Goal: Use online tool/utility: Utilize a website feature to perform a specific function

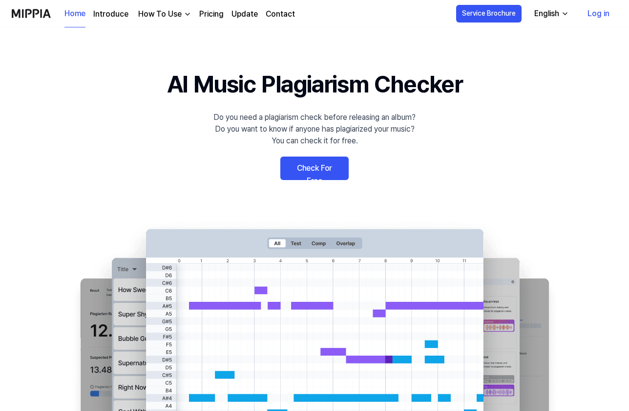
click at [325, 166] on link "Check For Free" at bounding box center [315, 167] width 68 height 23
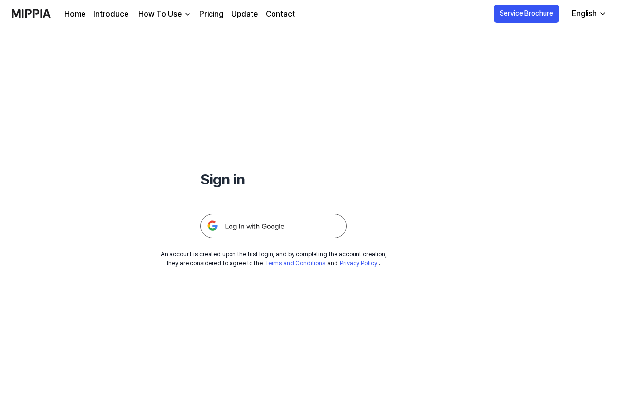
click at [300, 218] on img at bounding box center [273, 226] width 147 height 24
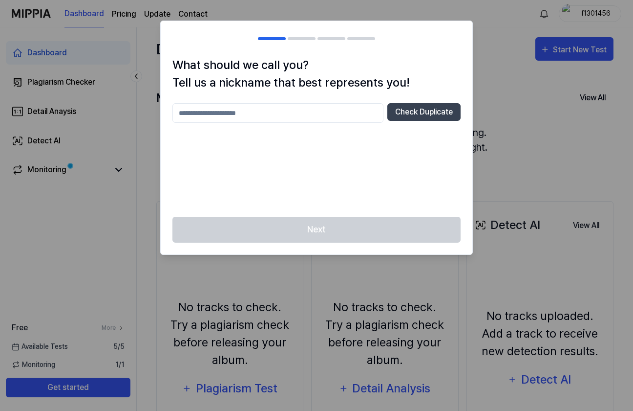
click at [235, 111] on input "text" at bounding box center [278, 113] width 211 height 20
type input "****"
click at [413, 110] on button "Check Duplicate" at bounding box center [424, 112] width 73 height 18
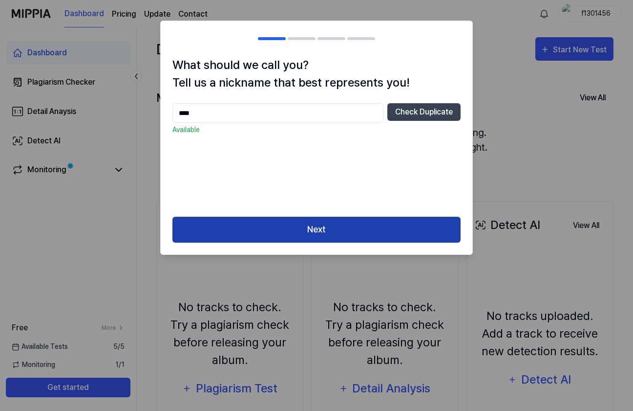
click at [325, 217] on button "Next" at bounding box center [317, 230] width 288 height 26
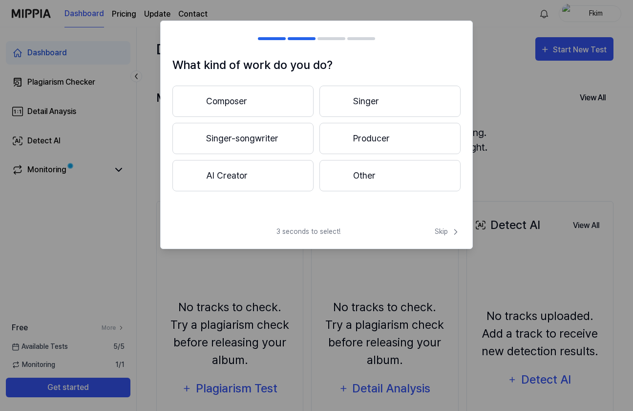
click at [400, 137] on button "Producer" at bounding box center [390, 138] width 141 height 31
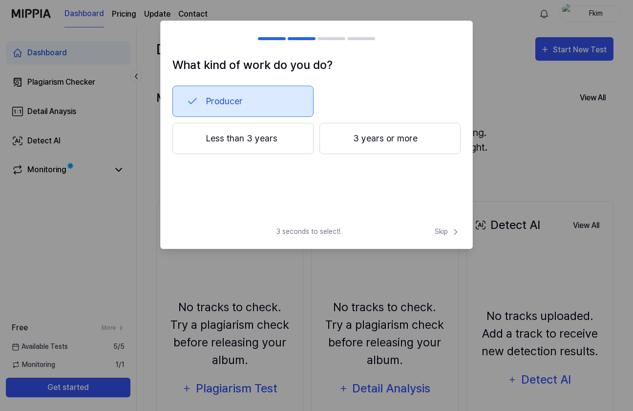
click at [265, 138] on button "Less than 3 years" at bounding box center [243, 138] width 141 height 31
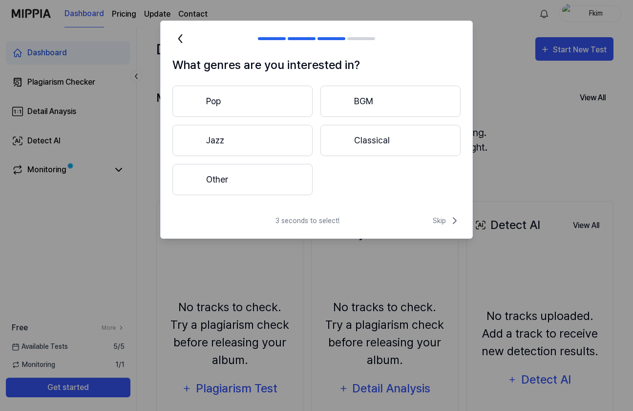
click at [290, 179] on button "Other" at bounding box center [243, 179] width 140 height 31
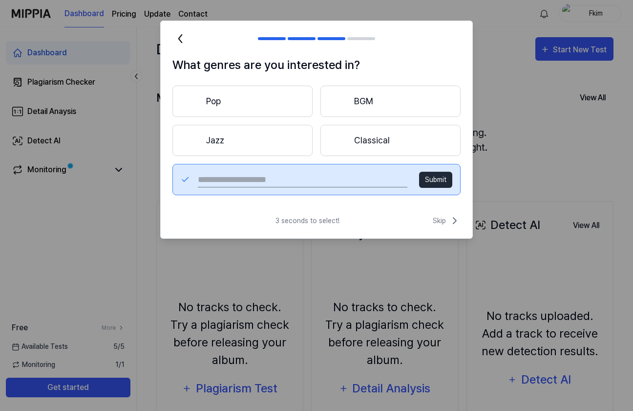
click at [284, 179] on input "text" at bounding box center [303, 180] width 210 height 16
type input "**********"
click at [439, 181] on button "Submit" at bounding box center [435, 180] width 33 height 16
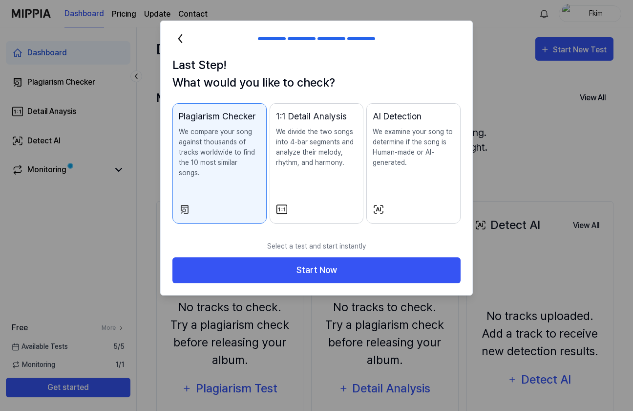
click at [221, 160] on p "We compare your song against thousands of tracks worldwide to find the 10 most …" at bounding box center [220, 152] width 82 height 51
click at [318, 177] on div "1:1 Detail Analysis We divide the two songs into 4-bar segments and analyze the…" at bounding box center [317, 148] width 82 height 78
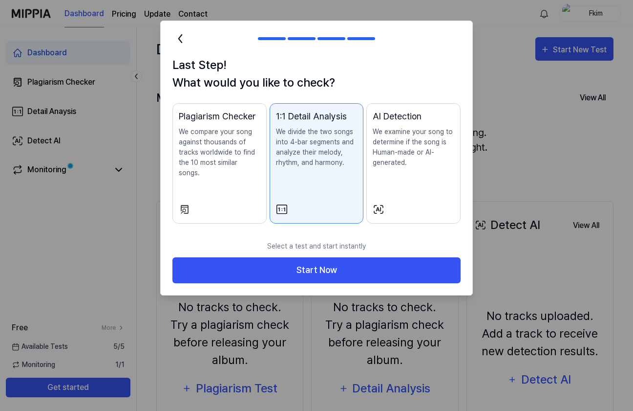
click at [389, 163] on p "We examine your song to determine if the song is Human-made or AI-generated." at bounding box center [414, 147] width 82 height 41
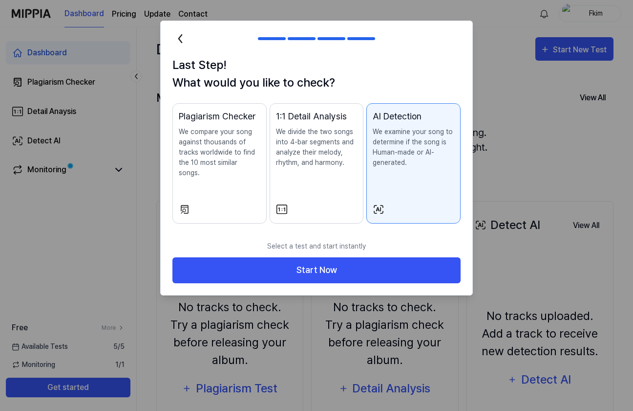
click at [325, 171] on div "1:1 Detail Analysis We divide the two songs into 4-bar segments and analyze the…" at bounding box center [317, 148] width 82 height 78
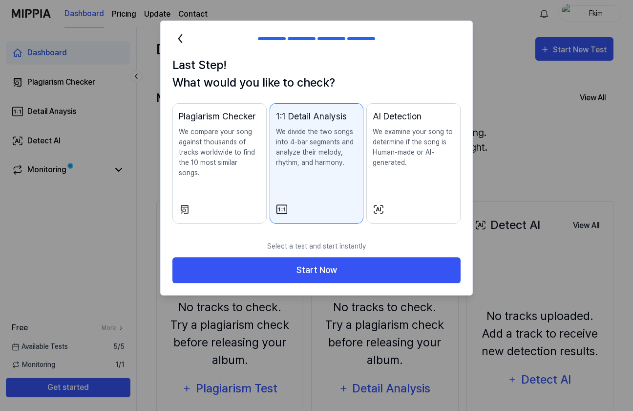
click at [226, 160] on p "We compare your song against thousands of tracks worldwide to find the 10 most …" at bounding box center [220, 152] width 82 height 51
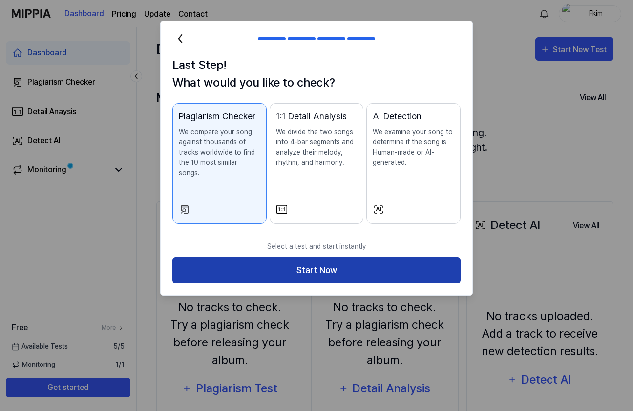
click at [313, 257] on button "Start Now" at bounding box center [317, 270] width 288 height 26
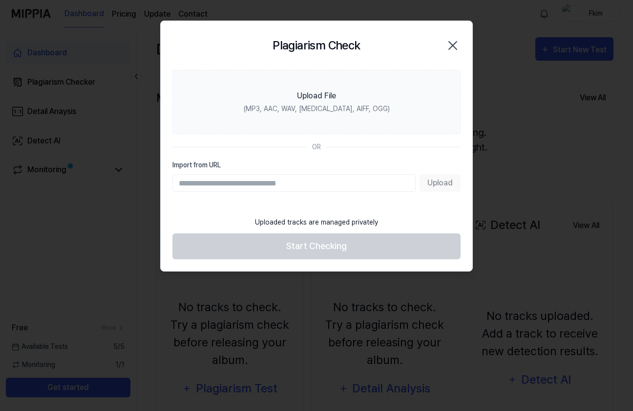
click at [274, 181] on input "Import from URL" at bounding box center [294, 183] width 243 height 18
paste input "**********"
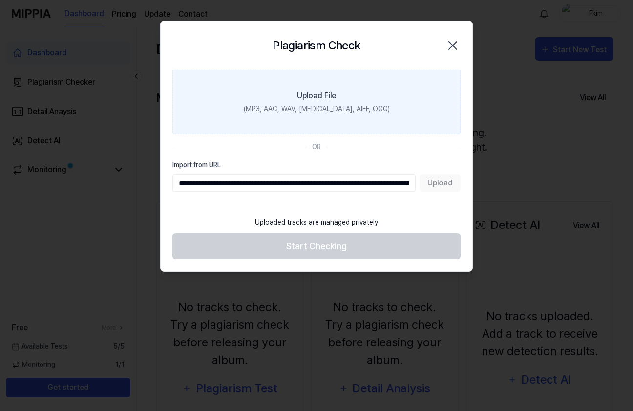
scroll to position [0, 401]
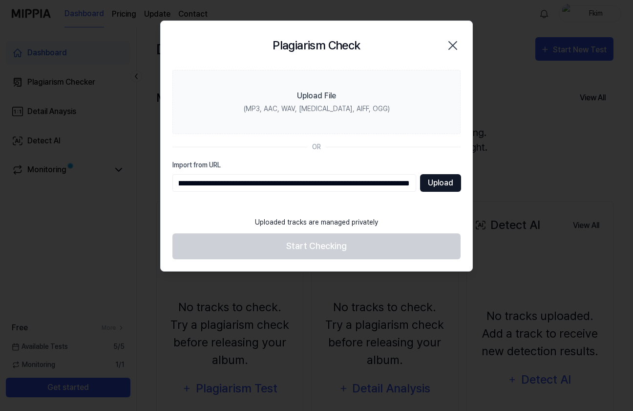
type input "**********"
click at [441, 177] on button "Upload" at bounding box center [440, 183] width 41 height 18
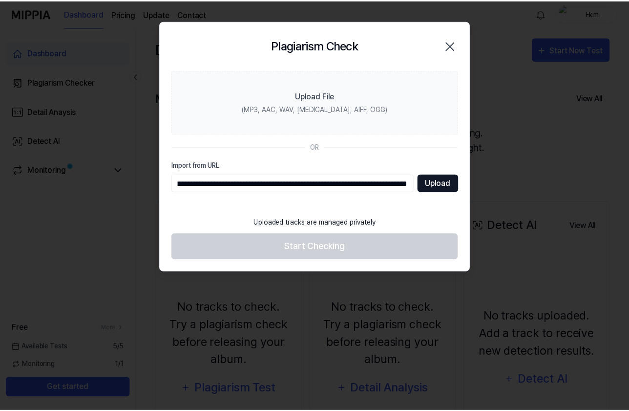
scroll to position [0, 0]
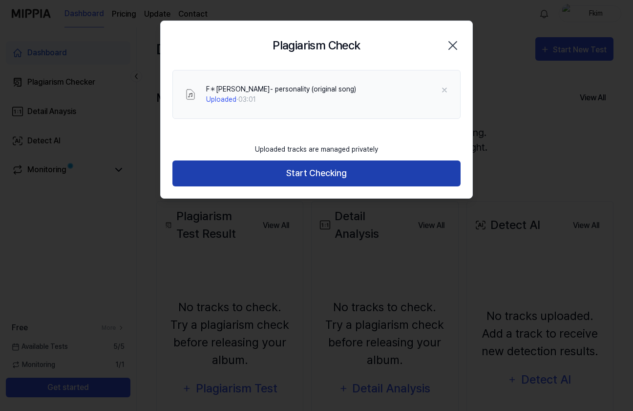
click at [330, 169] on button "Start Checking" at bounding box center [317, 173] width 288 height 26
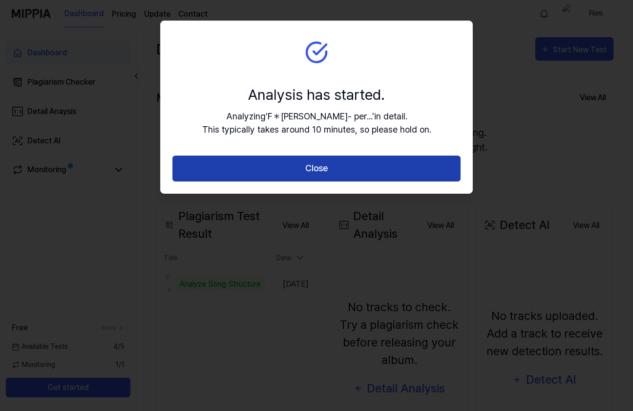
click at [346, 166] on button "Close" at bounding box center [317, 168] width 288 height 26
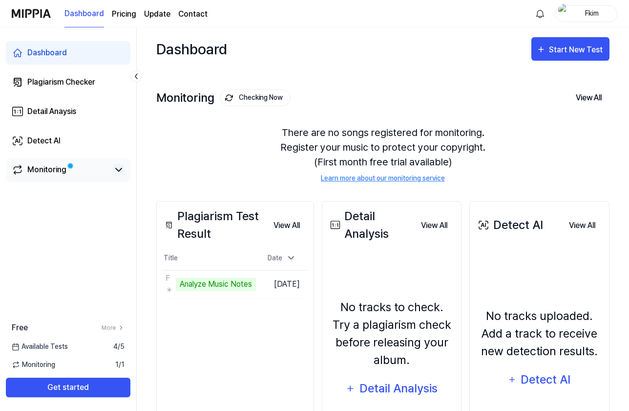
click at [118, 171] on icon at bounding box center [119, 170] width 12 height 12
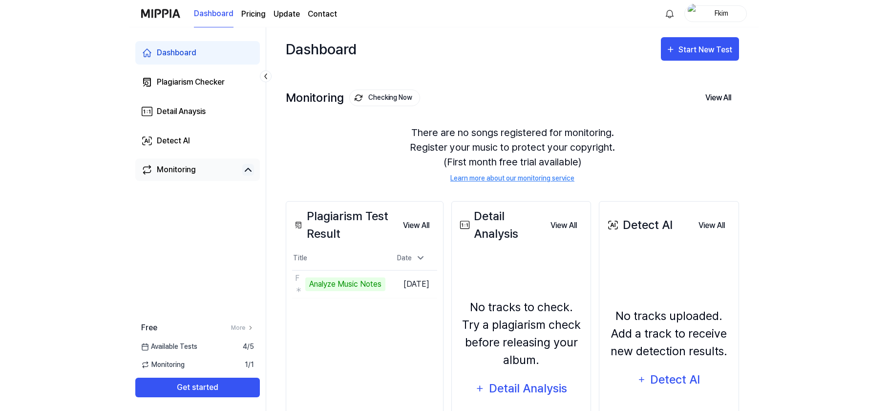
scroll to position [49, 0]
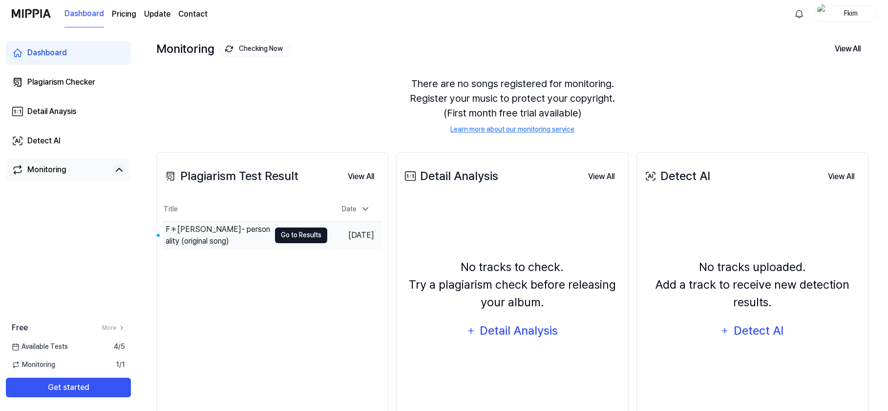
click at [282, 235] on button "Go to Results" at bounding box center [301, 235] width 52 height 16
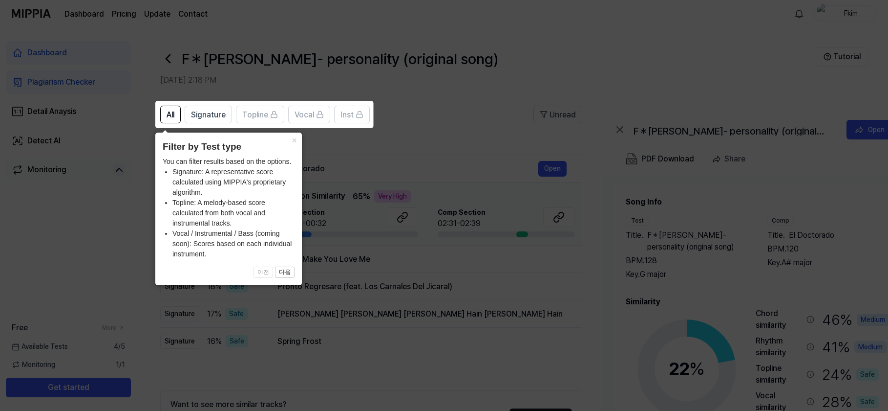
click at [235, 173] on li "Signature: A representative score calculated using MIPPIA's proprietary algorit…" at bounding box center [234, 182] width 122 height 31
click at [208, 114] on span "Signature" at bounding box center [208, 115] width 35 height 12
click at [170, 115] on span "All" at bounding box center [171, 115] width 8 height 12
click at [224, 234] on li "Vocal / Instrumental / Bass (coming soon): Scores based on each individual inst…" at bounding box center [234, 243] width 122 height 31
click at [337, 261] on icon at bounding box center [446, 205] width 892 height 411
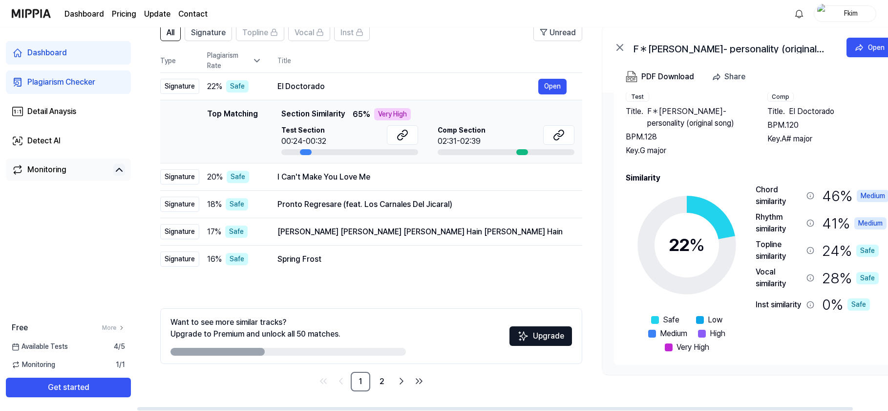
scroll to position [33, 0]
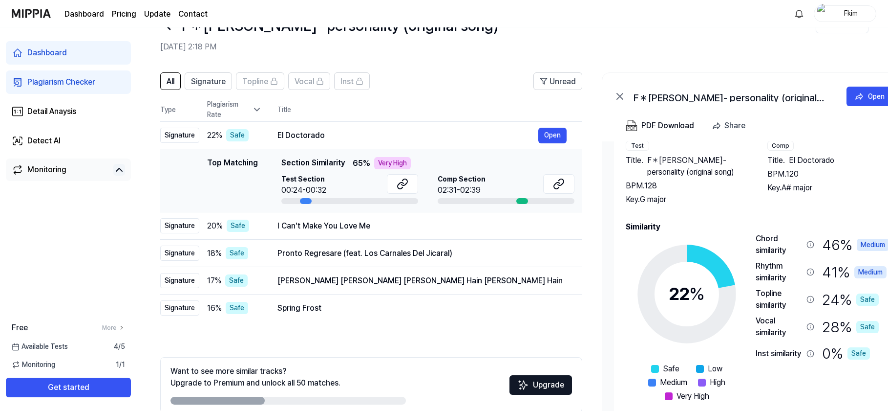
drag, startPoint x: 305, startPoint y: 199, endPoint x: 312, endPoint y: 199, distance: 6.8
click at [312, 199] on div at bounding box center [350, 201] width 137 height 6
click at [552, 135] on button "Open" at bounding box center [553, 136] width 28 height 16
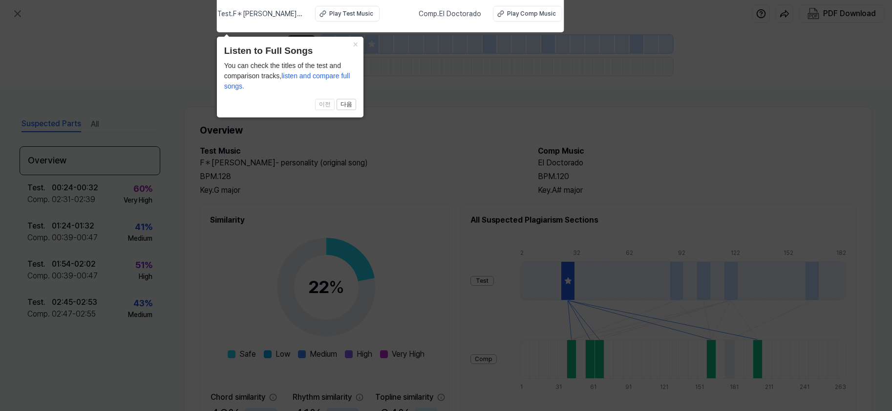
click at [425, 125] on icon at bounding box center [446, 202] width 892 height 415
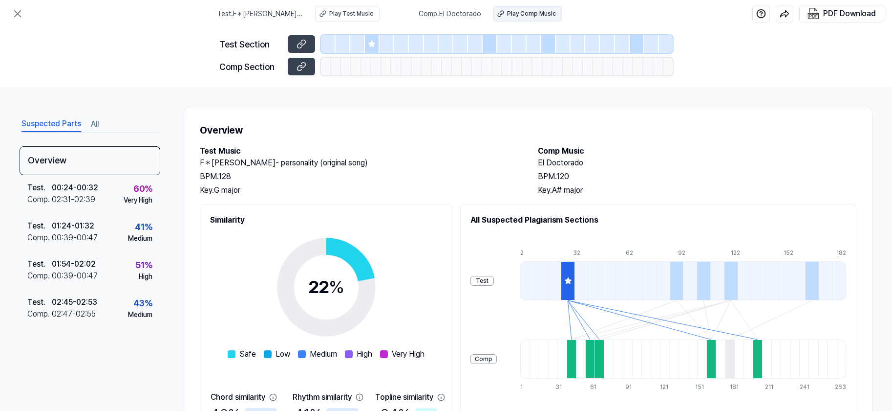
click at [529, 12] on div "Play Comp Music" at bounding box center [531, 13] width 49 height 9
click at [340, 62] on div at bounding box center [336, 67] width 10 height 18
click at [248, 66] on div "Comp Section" at bounding box center [250, 66] width 63 height 13
click at [360, 9] on div "Play Test Music" at bounding box center [351, 13] width 44 height 9
click at [571, 279] on icon at bounding box center [568, 280] width 6 height 6
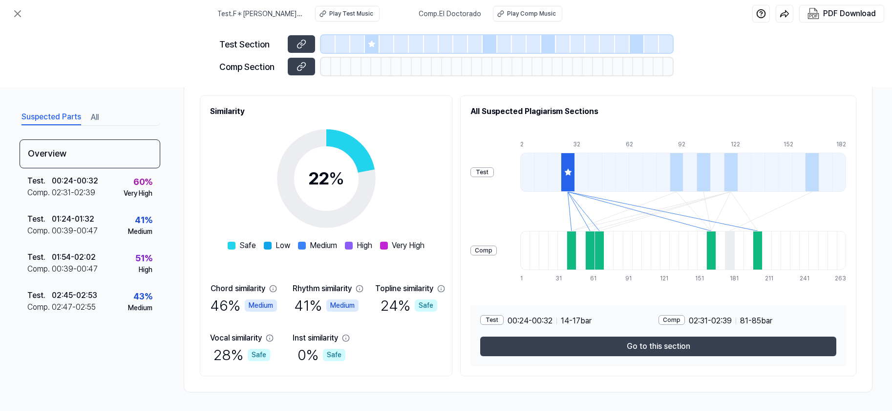
scroll to position [11, 0]
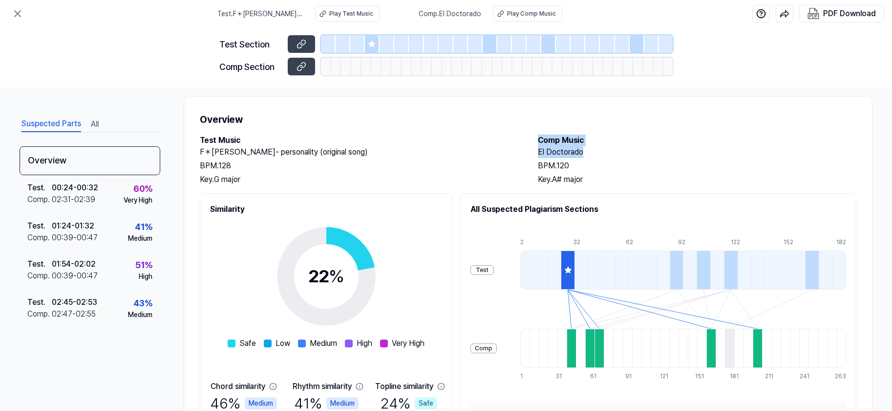
drag, startPoint x: 532, startPoint y: 139, endPoint x: 583, endPoint y: 156, distance: 53.5
click at [583, 156] on div "Test Music F＊[PERSON_NAME]- personality (original song) BPM. 128 Key. G major C…" at bounding box center [528, 159] width 657 height 51
copy div "Comp Music El Doctorado"
click at [447, 132] on div "Overview Test Music F＊[PERSON_NAME]- personality (original song) BPM. 128 Key. …" at bounding box center [528, 293] width 689 height 394
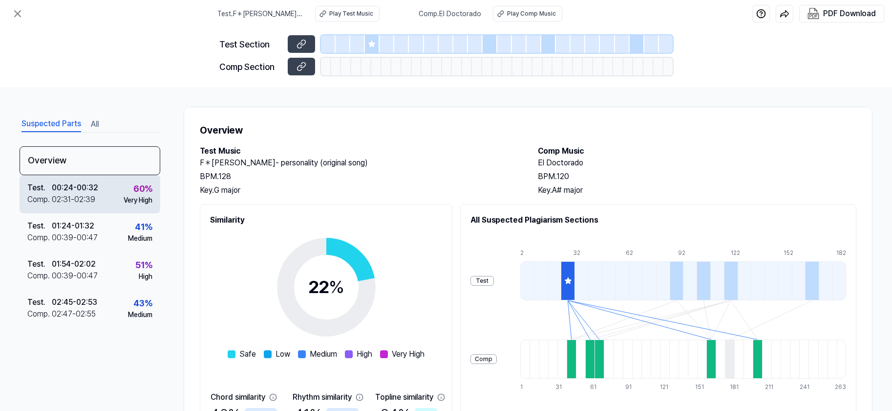
click at [90, 186] on div "00:24 - 00:32" at bounding box center [75, 188] width 46 height 12
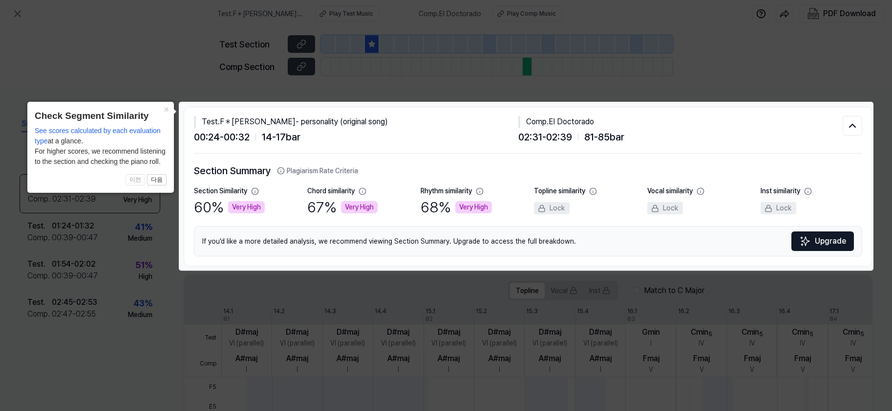
click at [480, 188] on icon at bounding box center [479, 191] width 6 height 6
click at [633, 124] on icon at bounding box center [853, 126] width 12 height 12
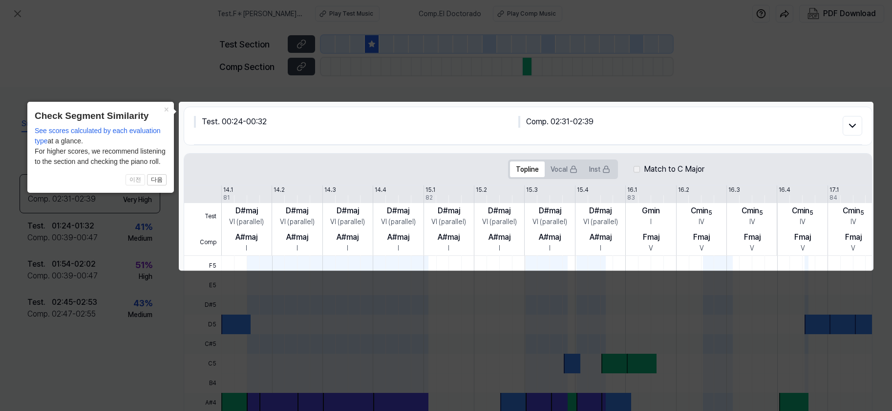
click at [217, 213] on body "Test . F＊[PERSON_NAME]- personality (original song) Play Test Music Comp . El D…" at bounding box center [446, 205] width 892 height 411
click at [633, 124] on icon at bounding box center [853, 126] width 12 height 12
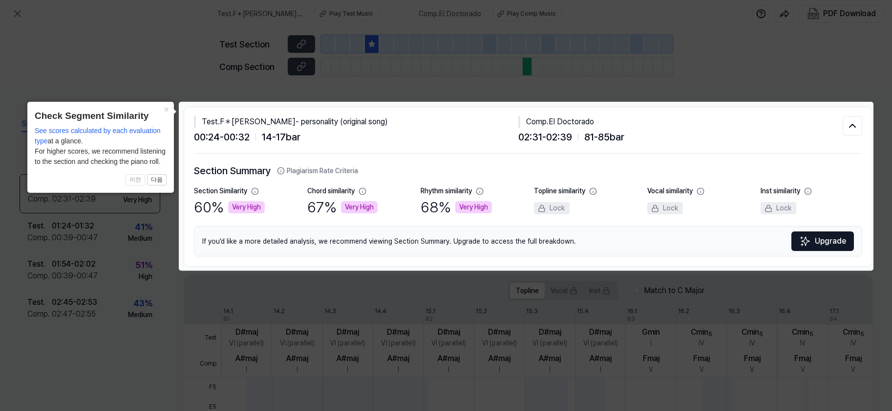
click at [633, 284] on icon at bounding box center [446, 205] width 892 height 411
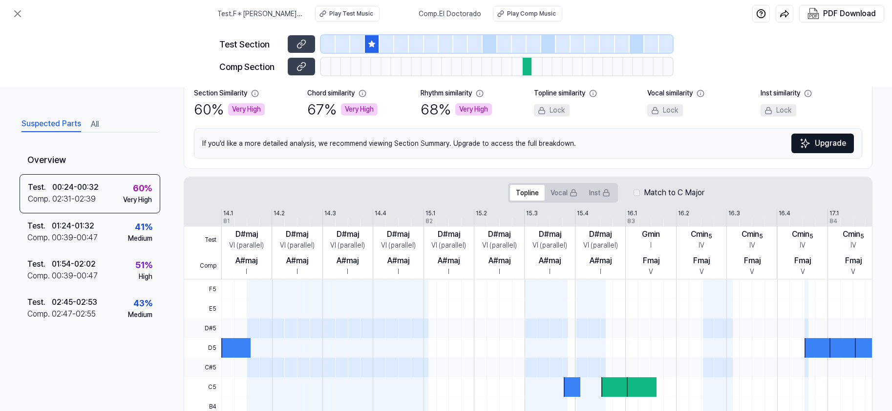
scroll to position [147, 0]
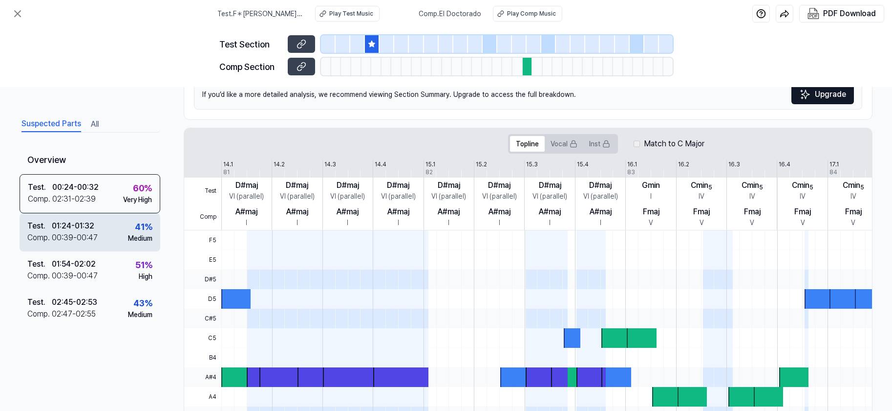
click at [77, 224] on div "01:24 - 01:32" at bounding box center [73, 226] width 43 height 12
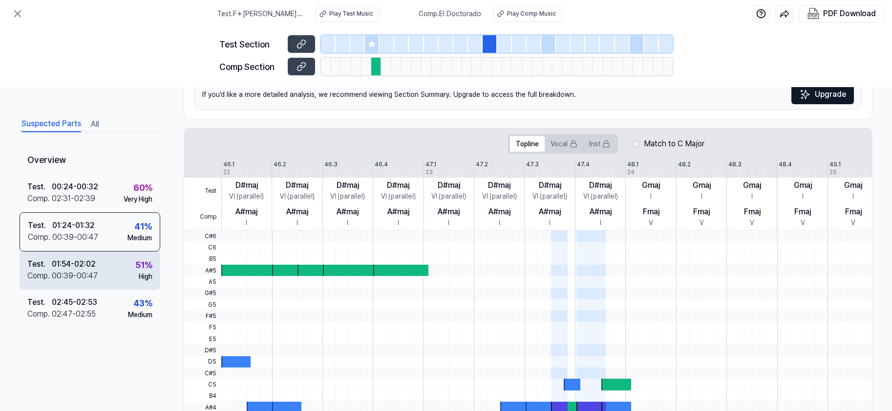
scroll to position [0, 0]
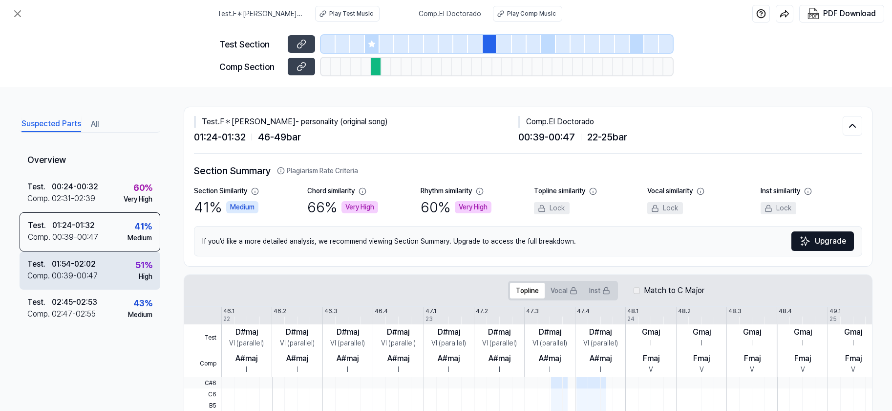
click at [65, 268] on div "01:54 - 02:02" at bounding box center [74, 264] width 44 height 12
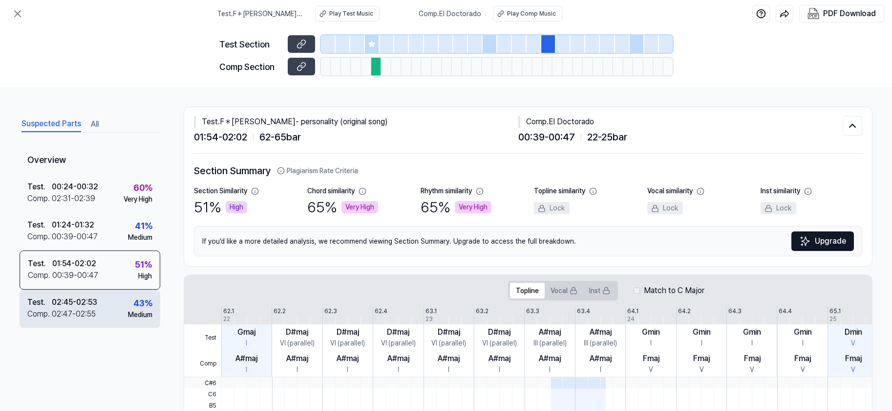
click at [62, 306] on div "02:45 - 02:53" at bounding box center [74, 302] width 45 height 12
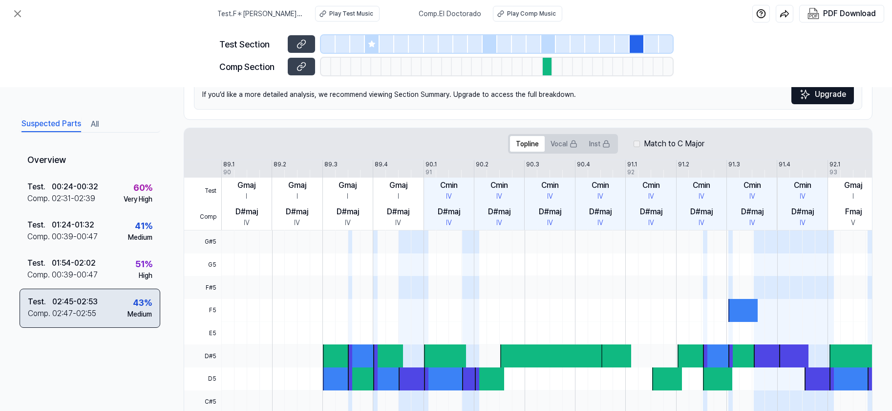
scroll to position [195, 0]
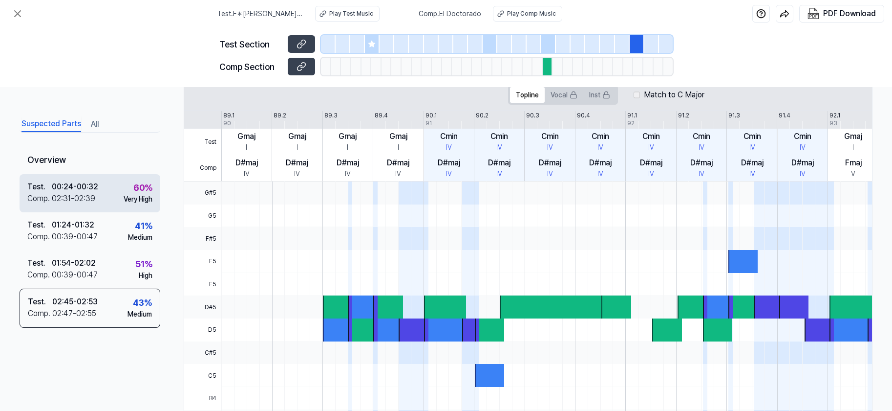
click at [77, 197] on div "02:31 - 02:39" at bounding box center [73, 199] width 43 height 12
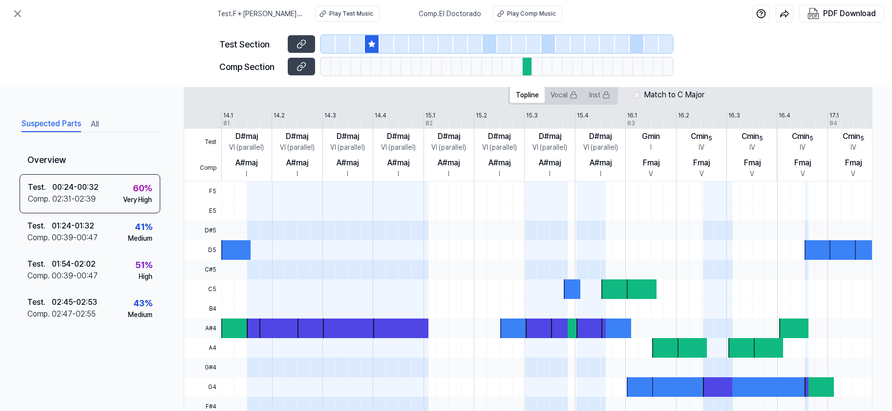
scroll to position [259, 0]
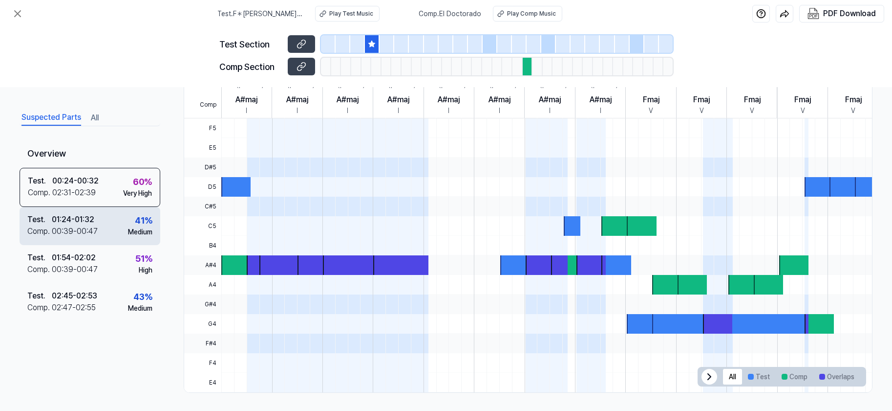
click at [69, 219] on div "01:24 - 01:32" at bounding box center [73, 220] width 43 height 12
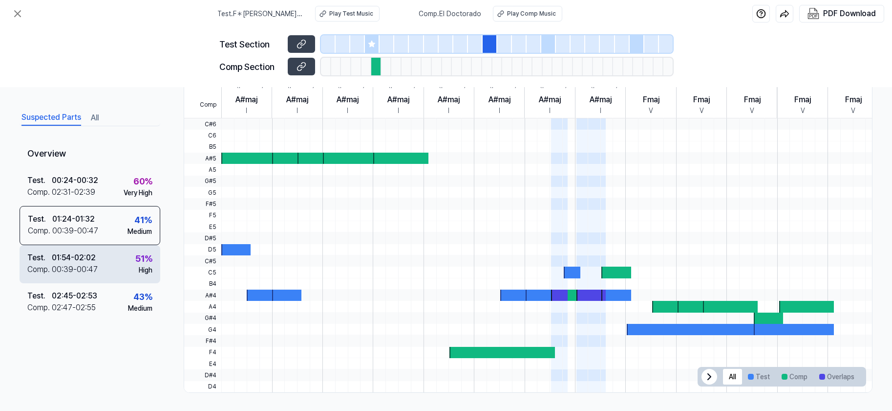
click at [68, 260] on div "01:54 - 02:02" at bounding box center [74, 258] width 44 height 12
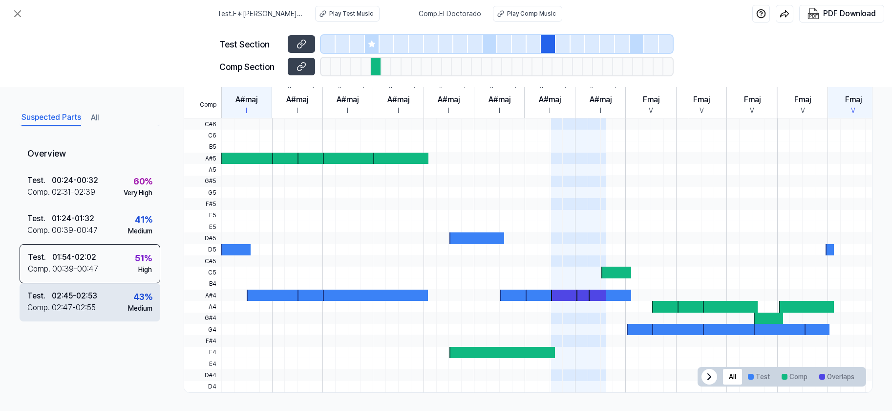
click at [68, 291] on div "02:45 - 02:53" at bounding box center [74, 296] width 45 height 12
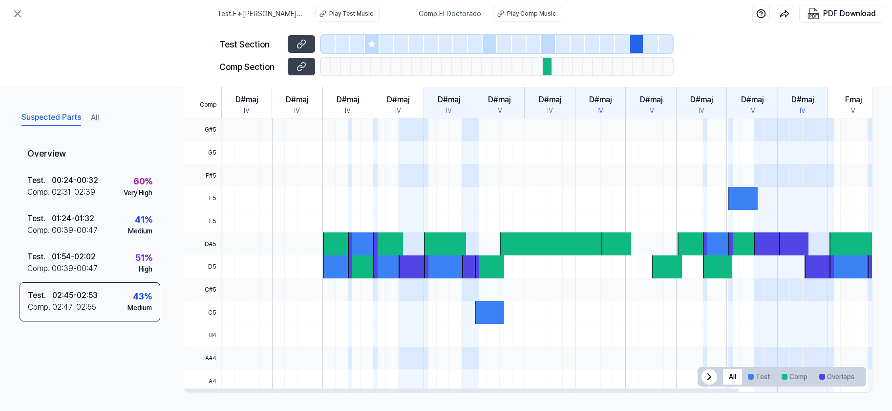
scroll to position [0, 0]
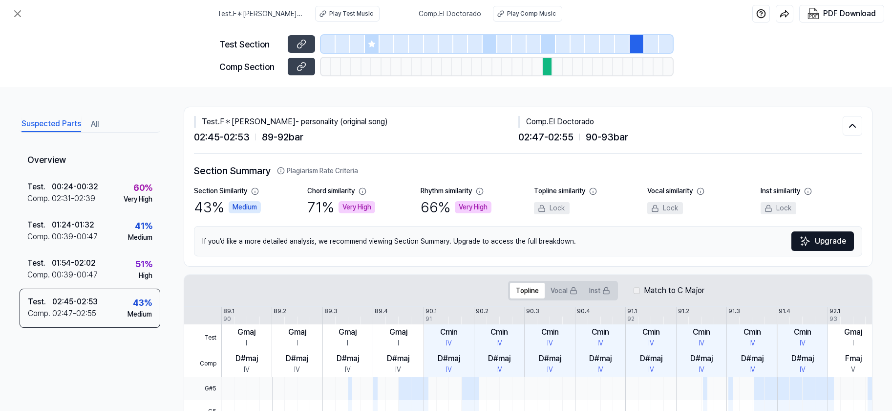
click at [91, 122] on button "All" at bounding box center [95, 124] width 8 height 16
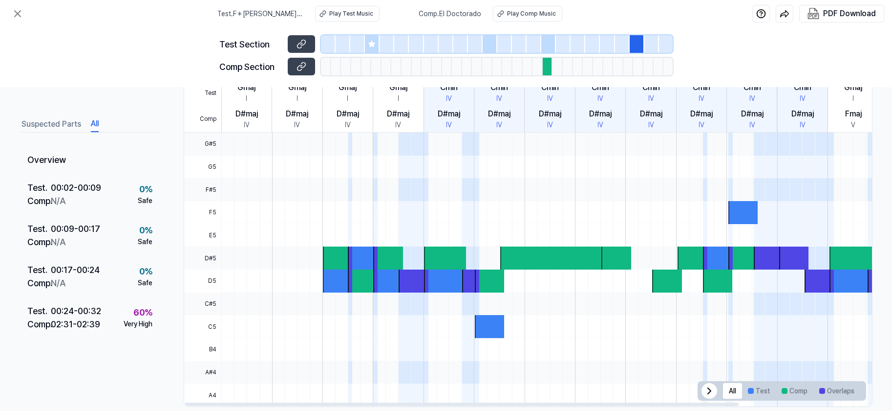
scroll to position [259, 0]
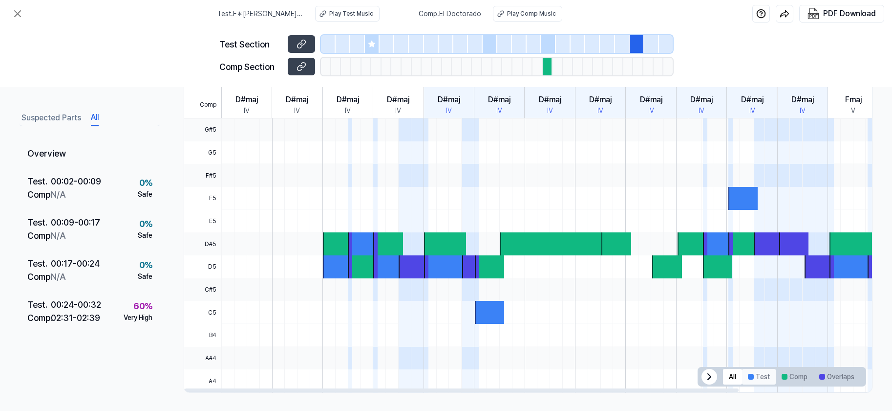
click at [633, 372] on button "Test" at bounding box center [759, 376] width 34 height 16
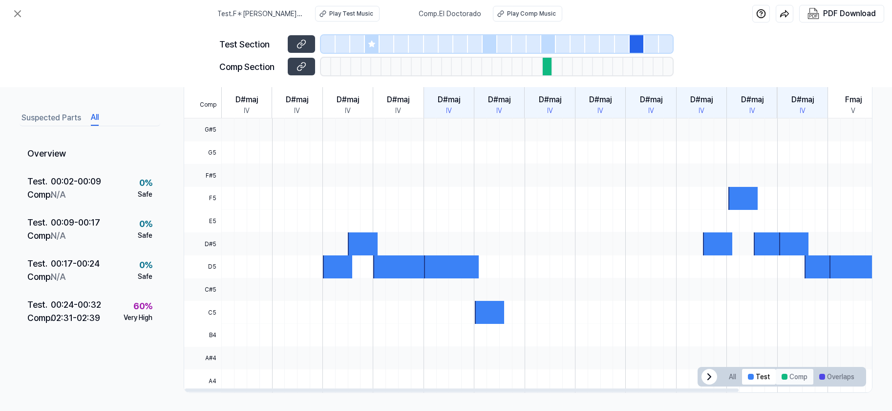
click at [633, 374] on button "Comp" at bounding box center [795, 376] width 38 height 16
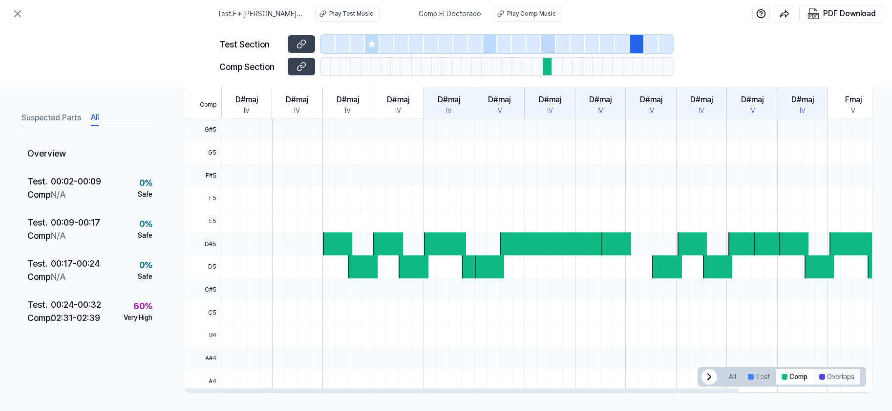
click at [633, 372] on button "Overlaps" at bounding box center [837, 376] width 47 height 16
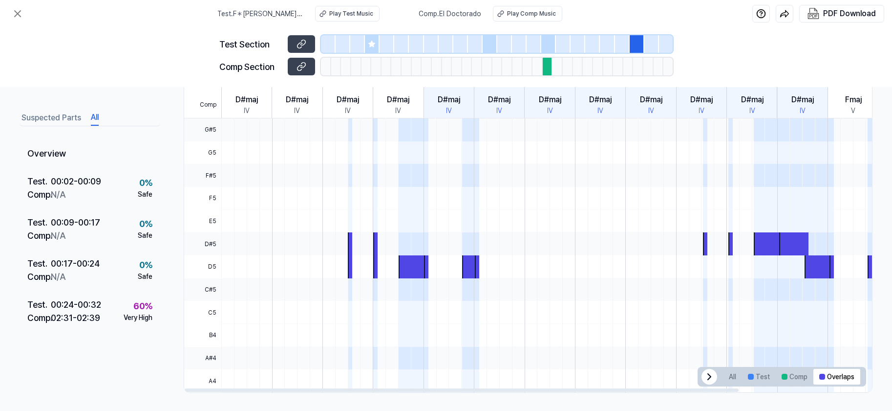
drag, startPoint x: 719, startPoint y: 379, endPoint x: 717, endPoint y: 371, distance: 8.1
click at [633, 371] on div "All Test Comp Overlaps" at bounding box center [791, 377] width 141 height 20
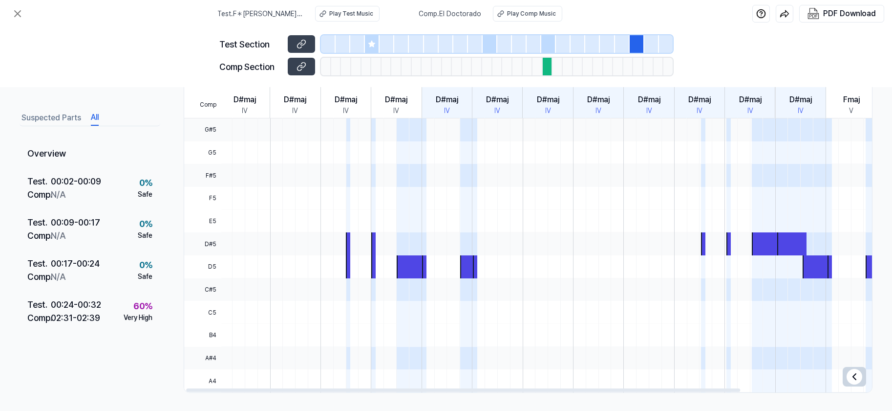
click at [633, 374] on icon at bounding box center [855, 376] width 12 height 12
click at [633, 372] on button "All" at bounding box center [732, 376] width 19 height 16
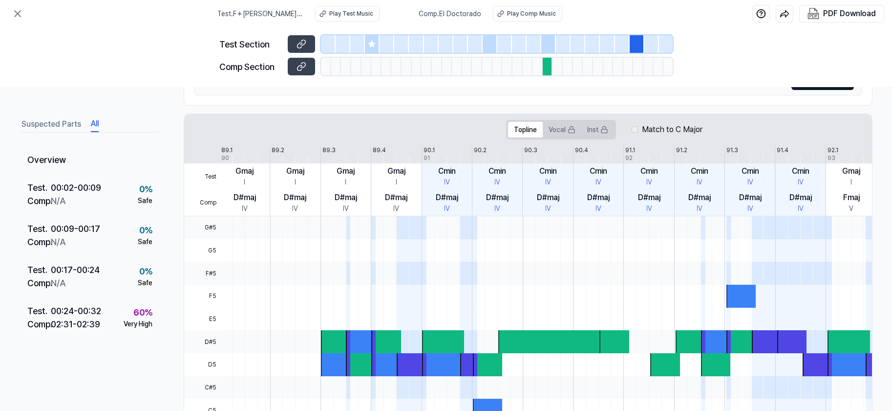
scroll to position [0, 0]
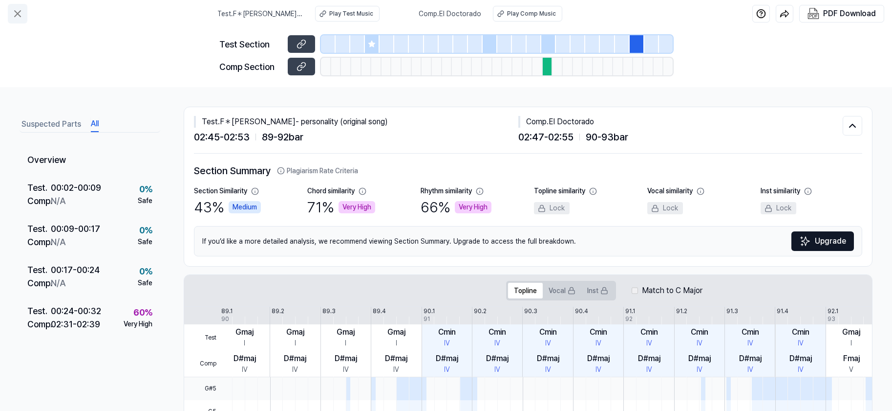
click at [17, 11] on icon at bounding box center [18, 14] width 12 height 12
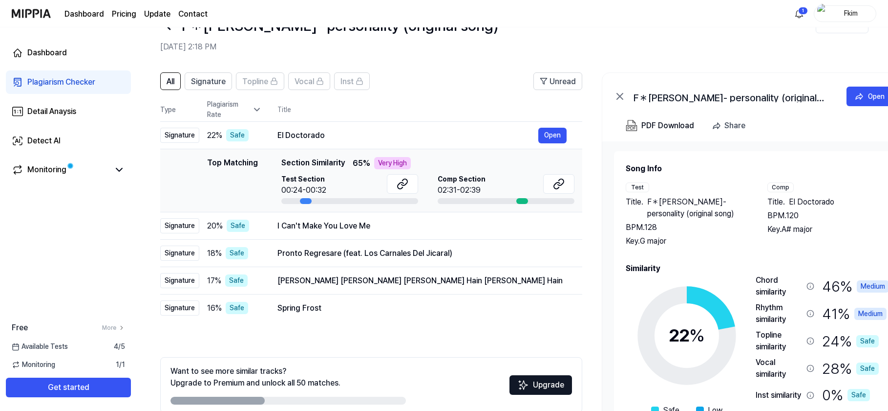
scroll to position [82, 0]
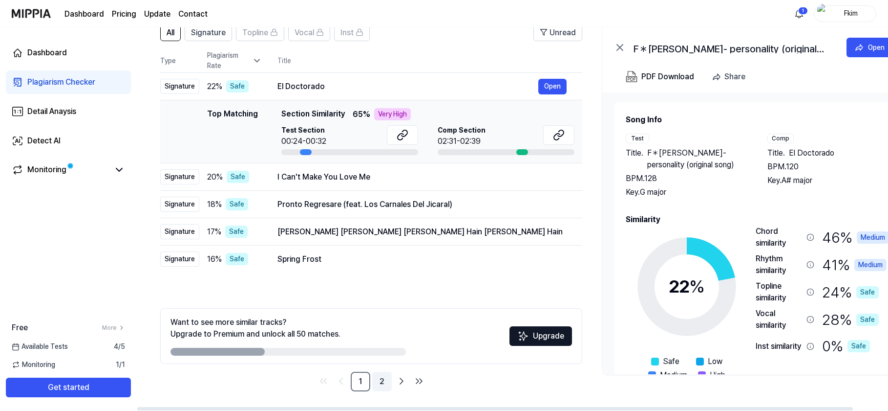
click at [381, 378] on link "2" at bounding box center [382, 381] width 20 height 20
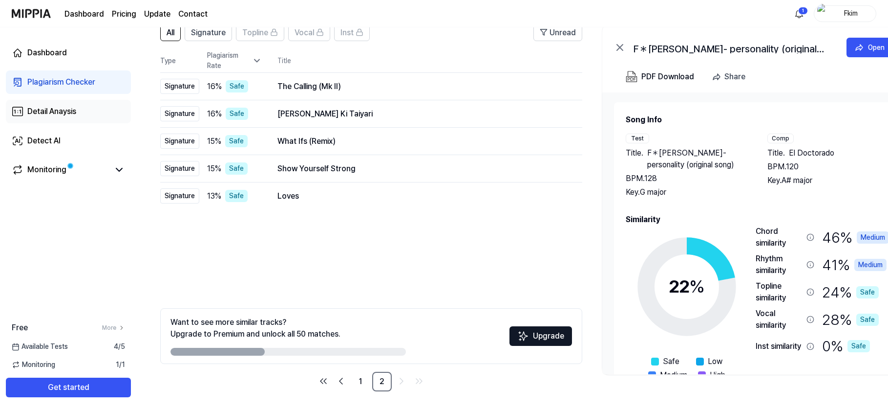
click at [75, 106] on div "Detail Anaysis" at bounding box center [51, 112] width 49 height 12
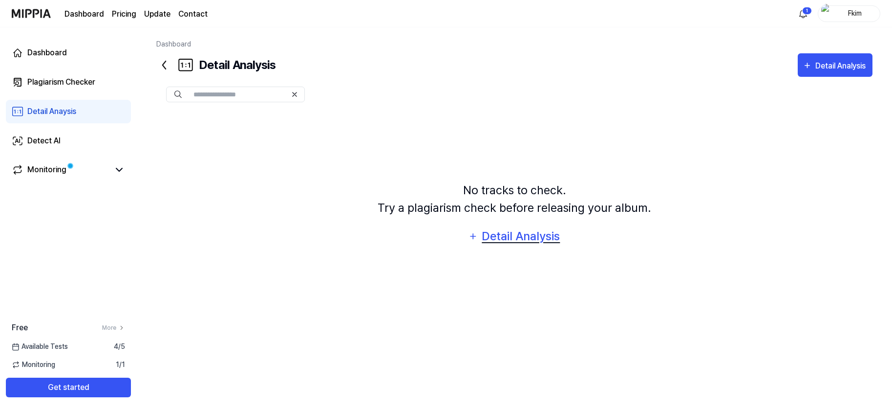
click at [523, 237] on div "Detail Analysis" at bounding box center [521, 236] width 80 height 19
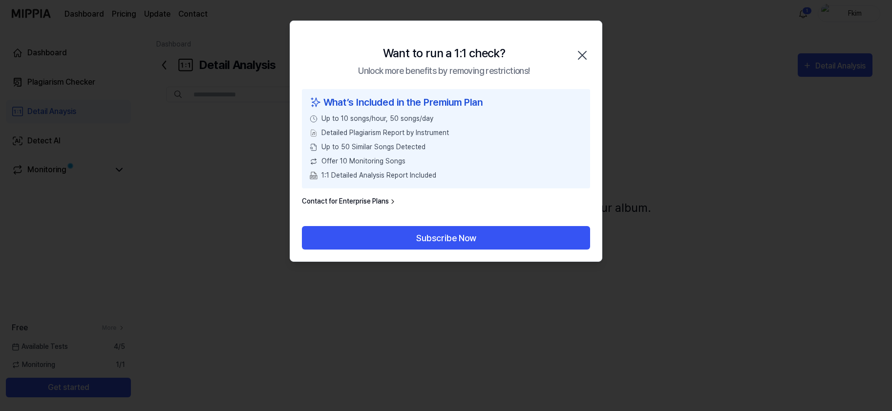
click at [578, 50] on icon "button" at bounding box center [583, 55] width 16 height 16
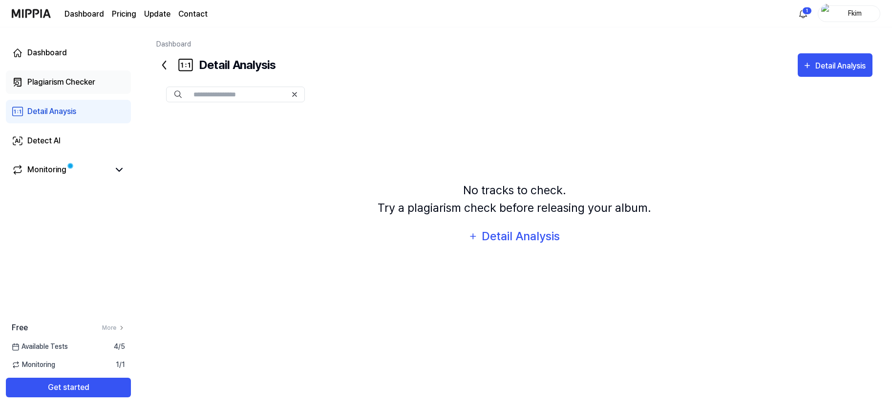
click at [68, 77] on div "Plagiarism Checker" at bounding box center [61, 82] width 68 height 12
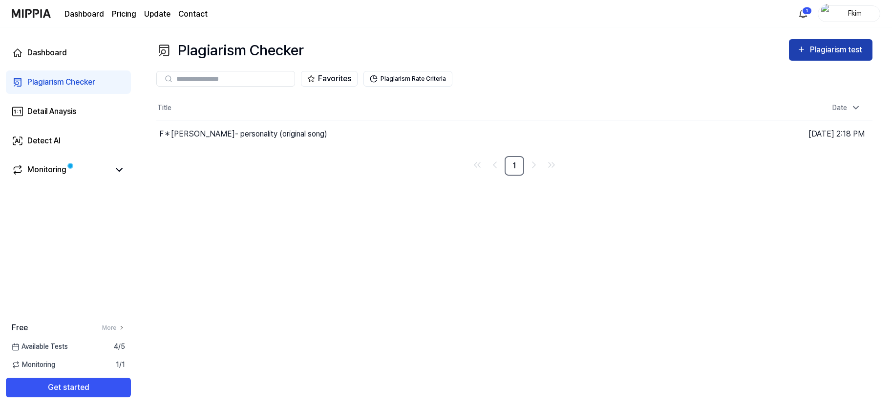
click at [633, 47] on div "Plagiarism test" at bounding box center [837, 49] width 55 height 13
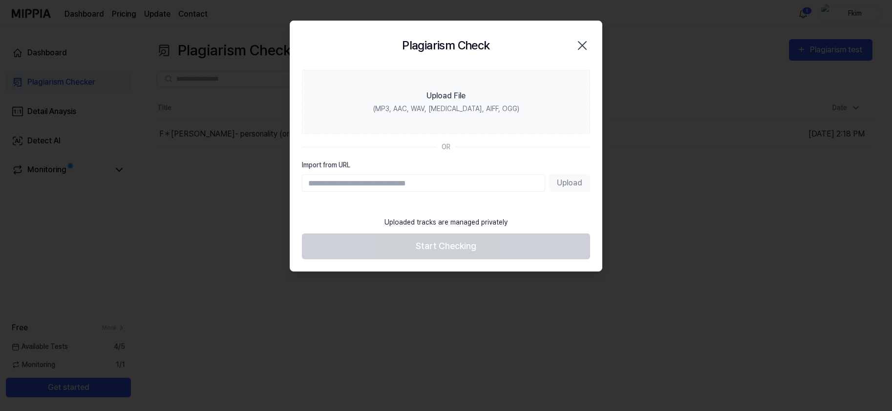
click at [361, 40] on div "Plagiarism Check Close" at bounding box center [446, 45] width 288 height 25
click at [345, 178] on input "Import from URL" at bounding box center [423, 183] width 243 height 18
type input "**********"
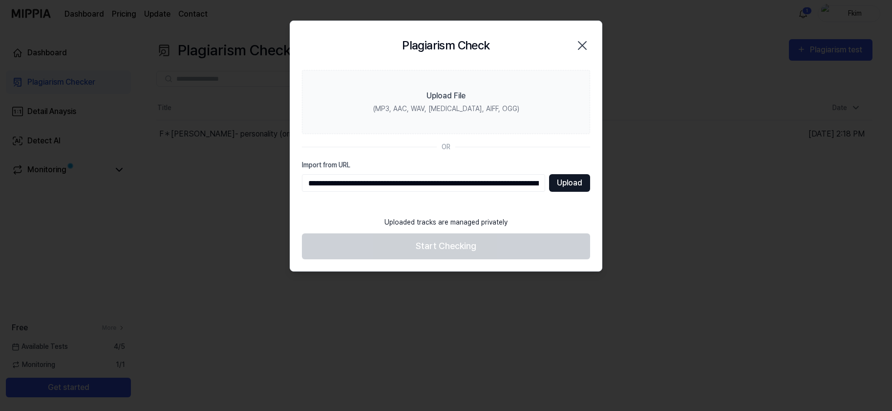
click at [571, 183] on button "Upload" at bounding box center [569, 183] width 41 height 18
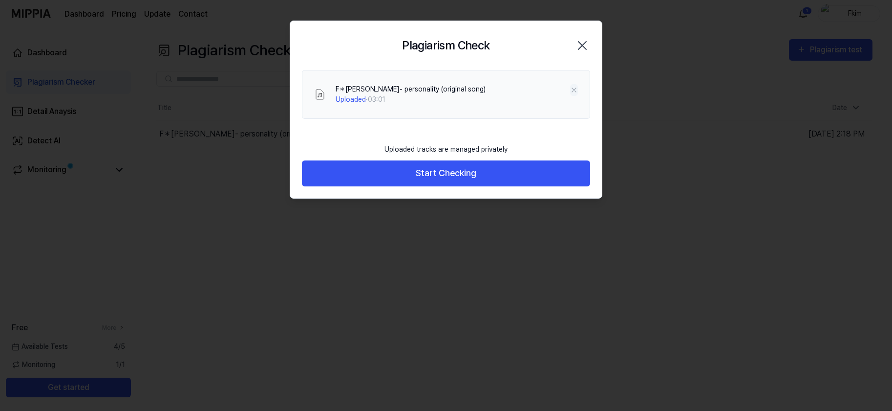
click at [575, 87] on icon at bounding box center [574, 90] width 8 height 8
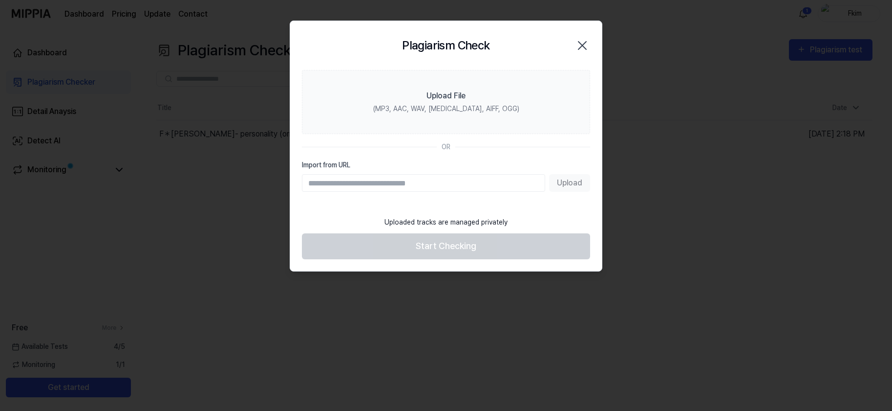
click at [584, 39] on icon "button" at bounding box center [583, 46] width 16 height 16
